Goal: Check status: Check status

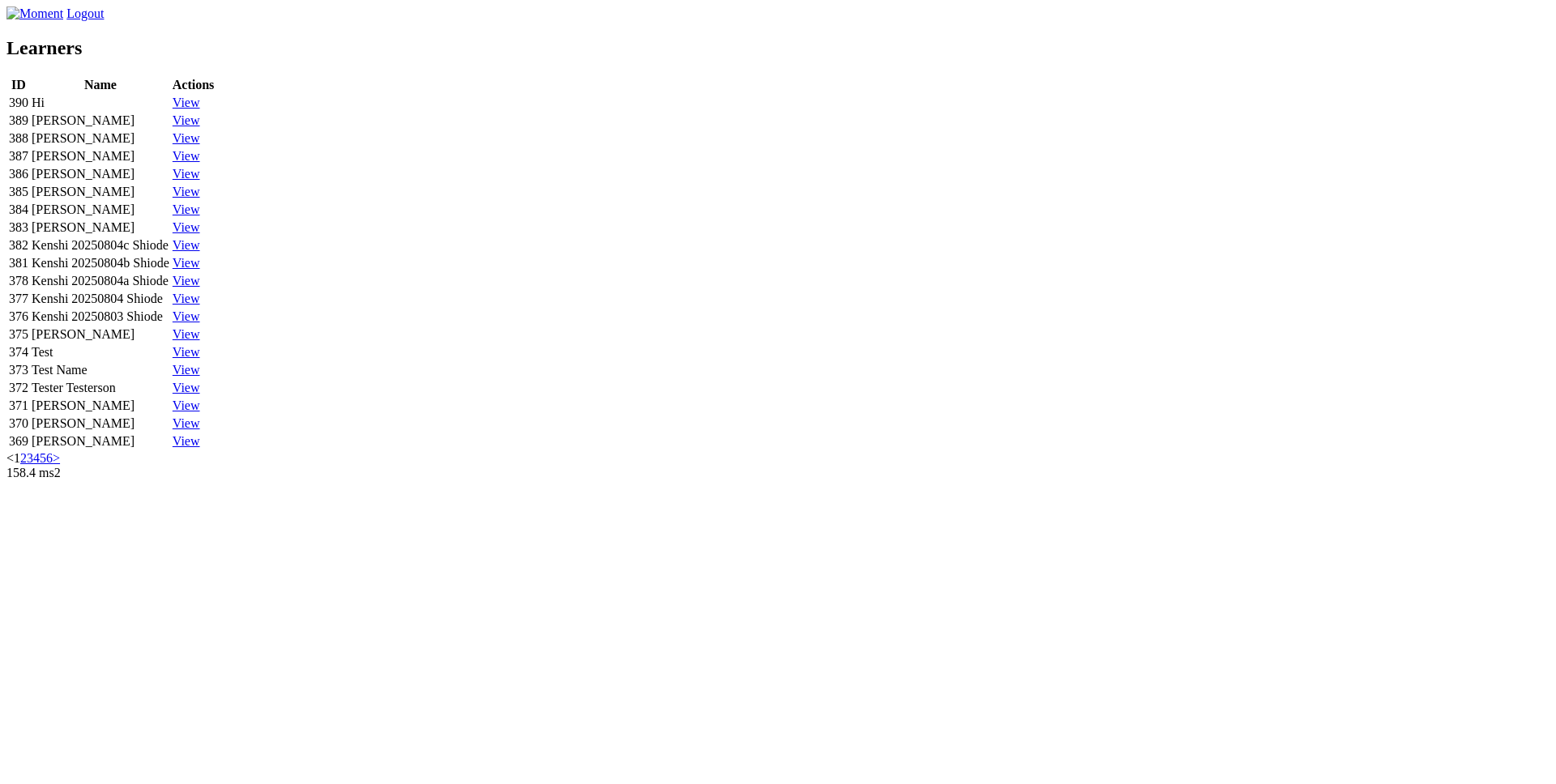
click at [29, 110] on div "390" at bounding box center [19, 103] width 20 height 15
click at [200, 109] on link "View" at bounding box center [186, 102] width 28 height 14
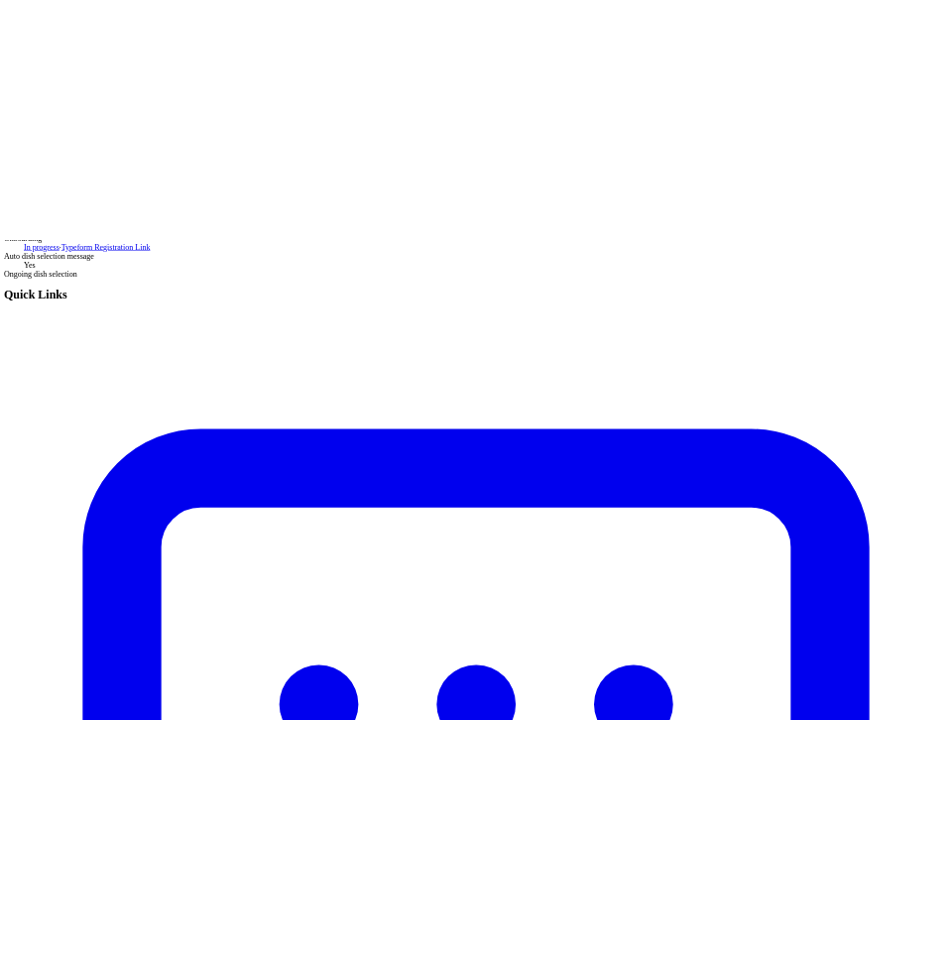
scroll to position [318, 0]
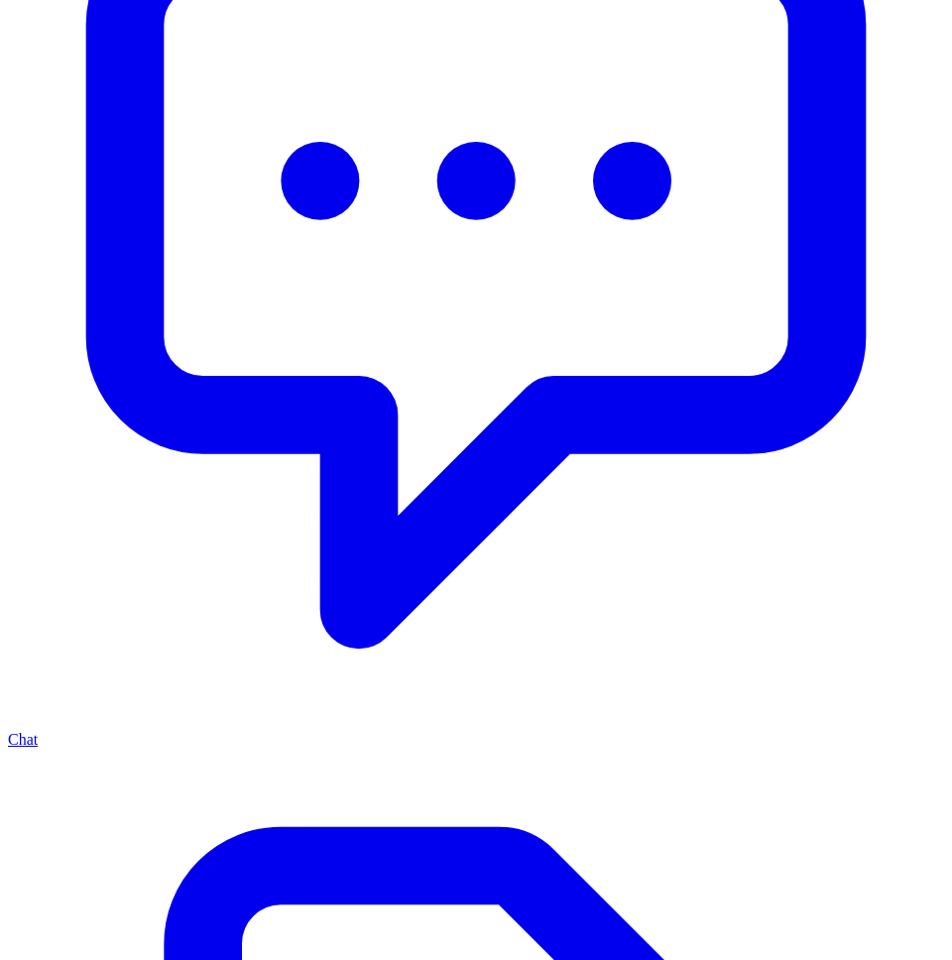
scroll to position [681, 0]
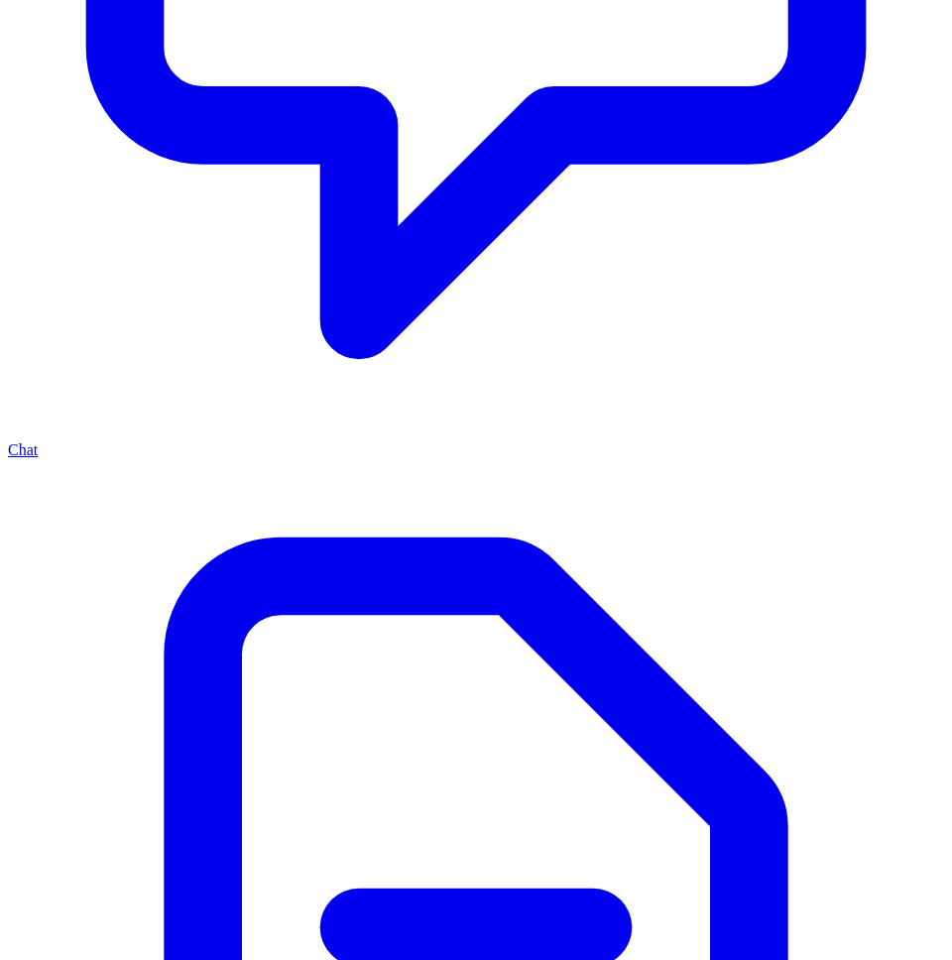
scroll to position [964, 0]
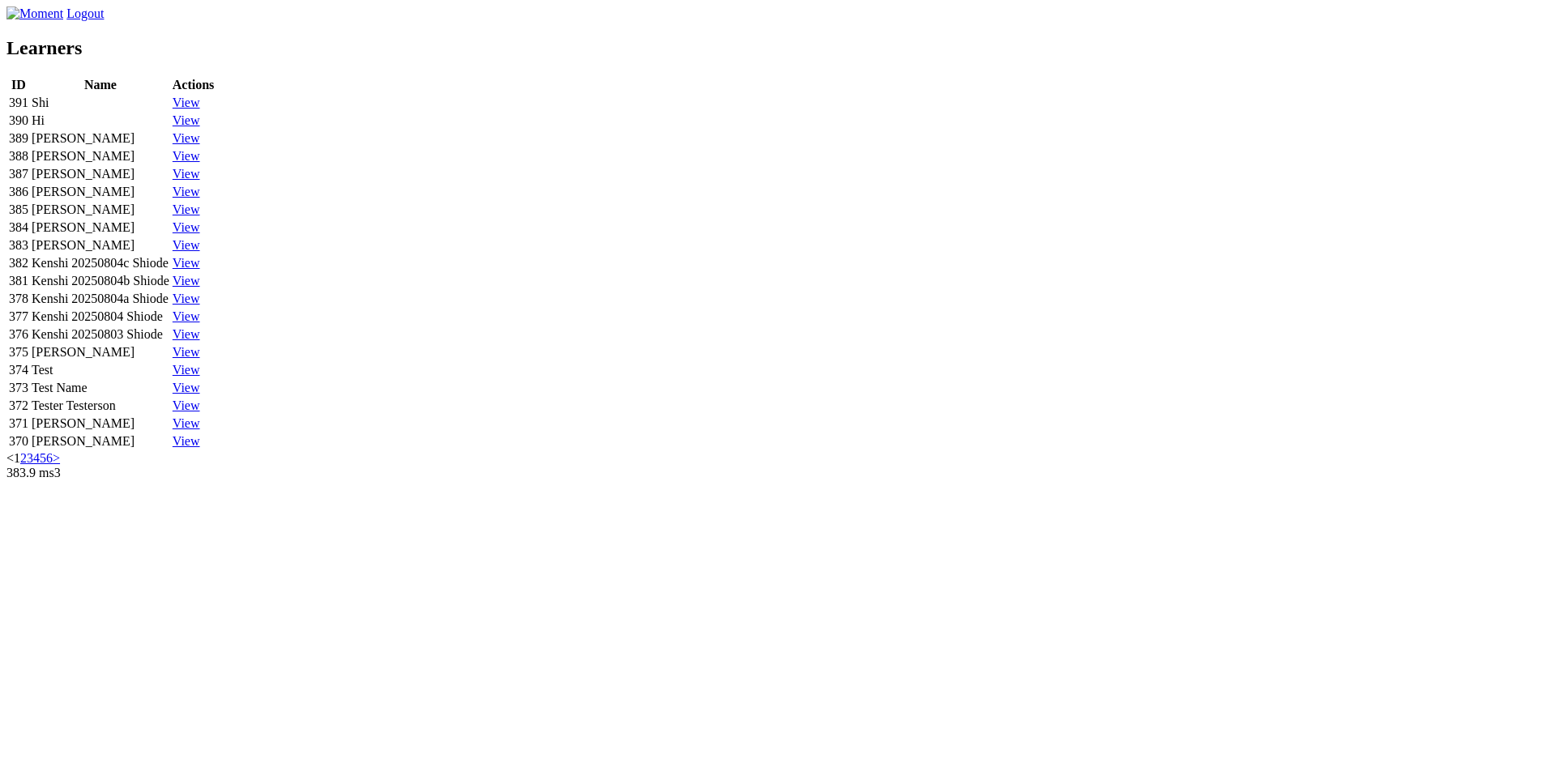
click at [200, 109] on link "View" at bounding box center [186, 102] width 28 height 14
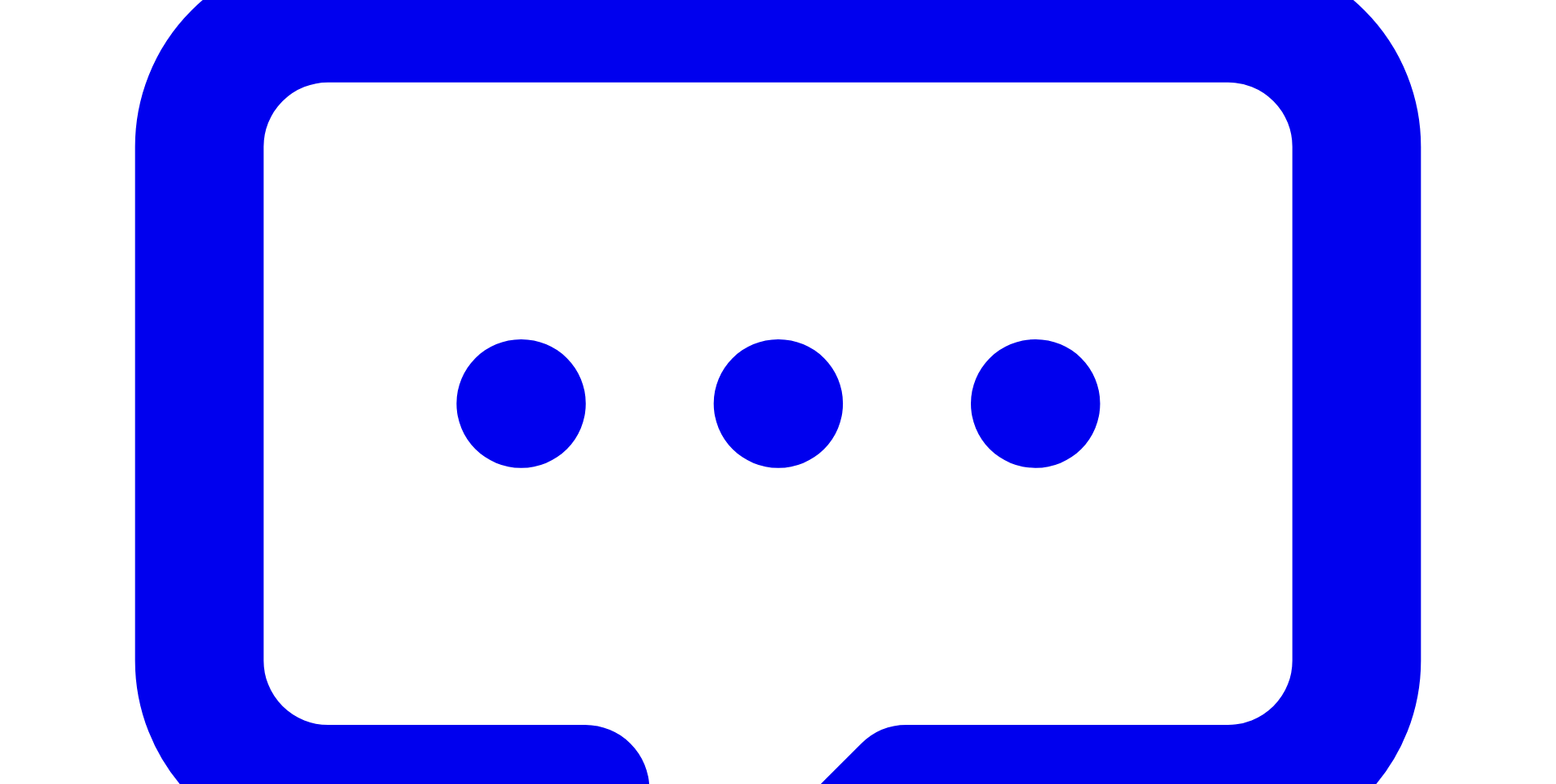
scroll to position [603, 0]
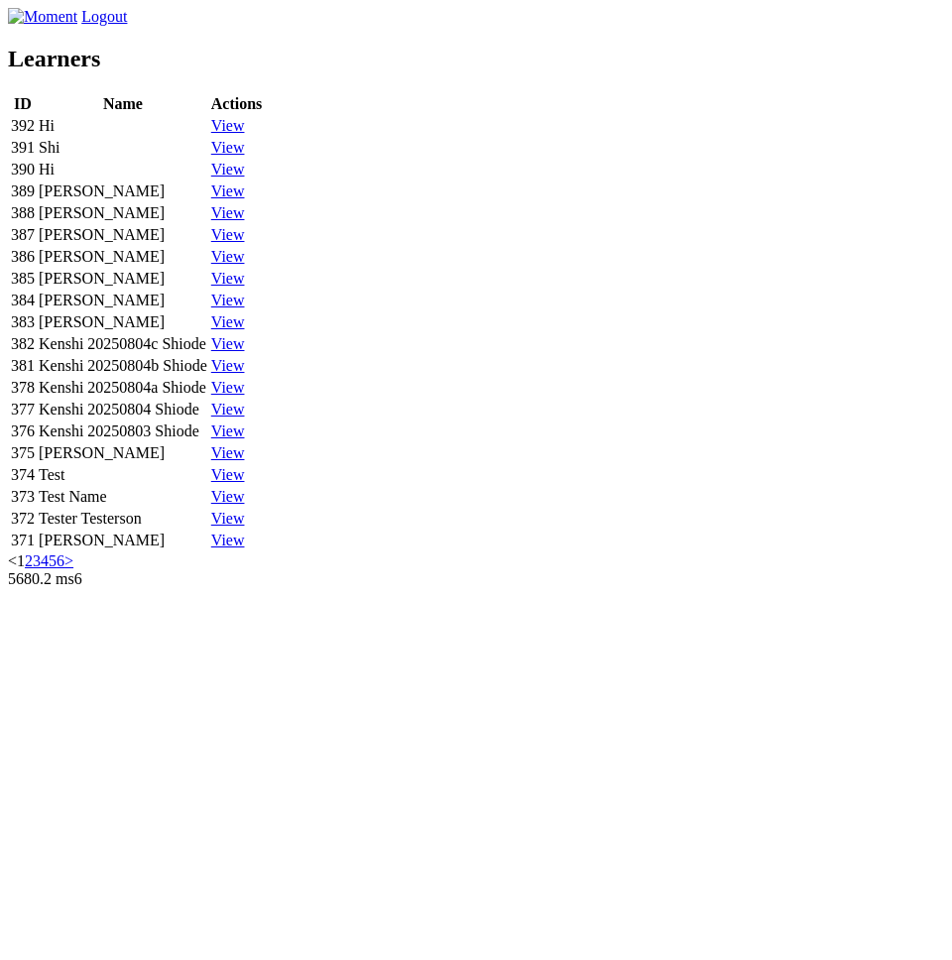
click at [245, 178] on link "View" at bounding box center [228, 169] width 34 height 17
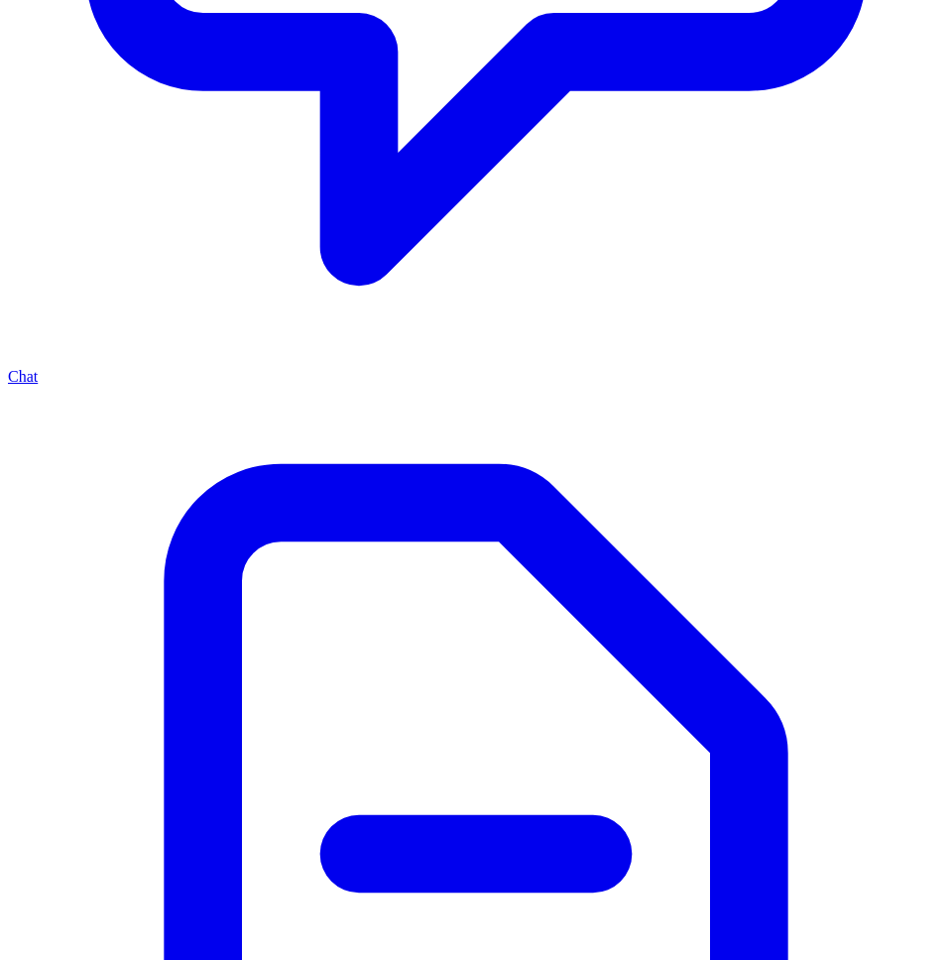
scroll to position [1046, 0]
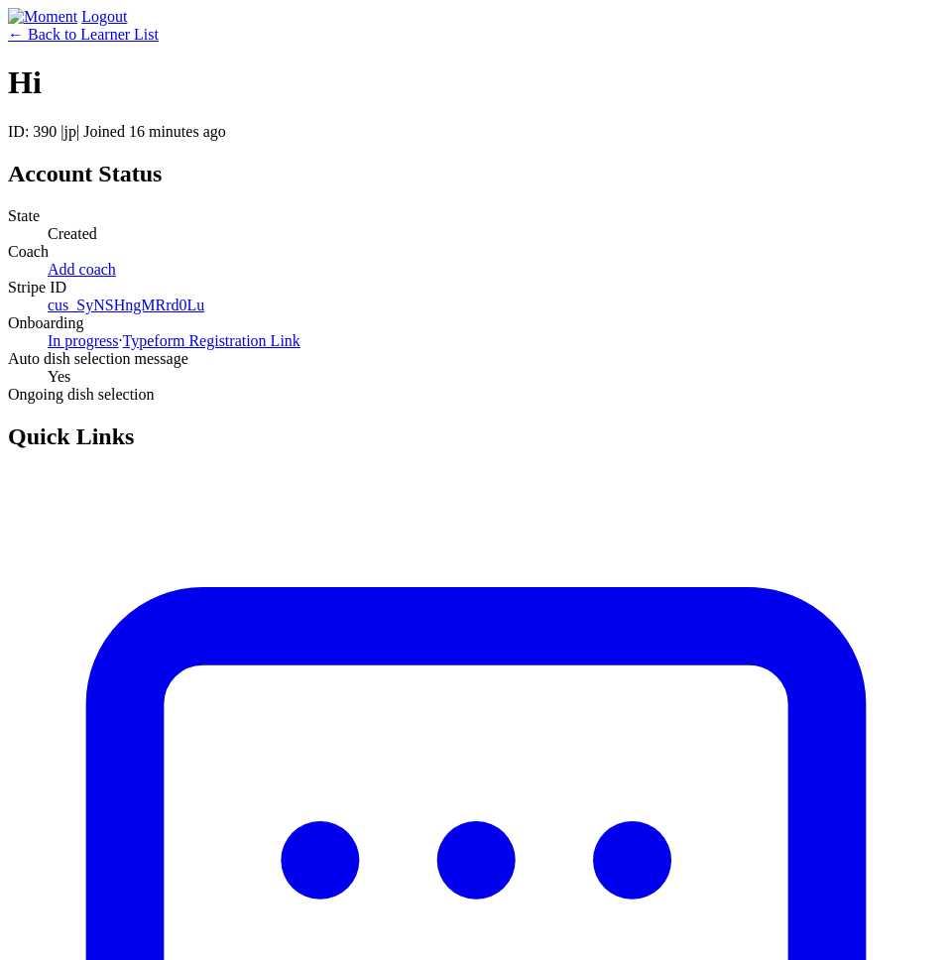
scroll to position [1046, 0]
